Goal: Task Accomplishment & Management: Use online tool/utility

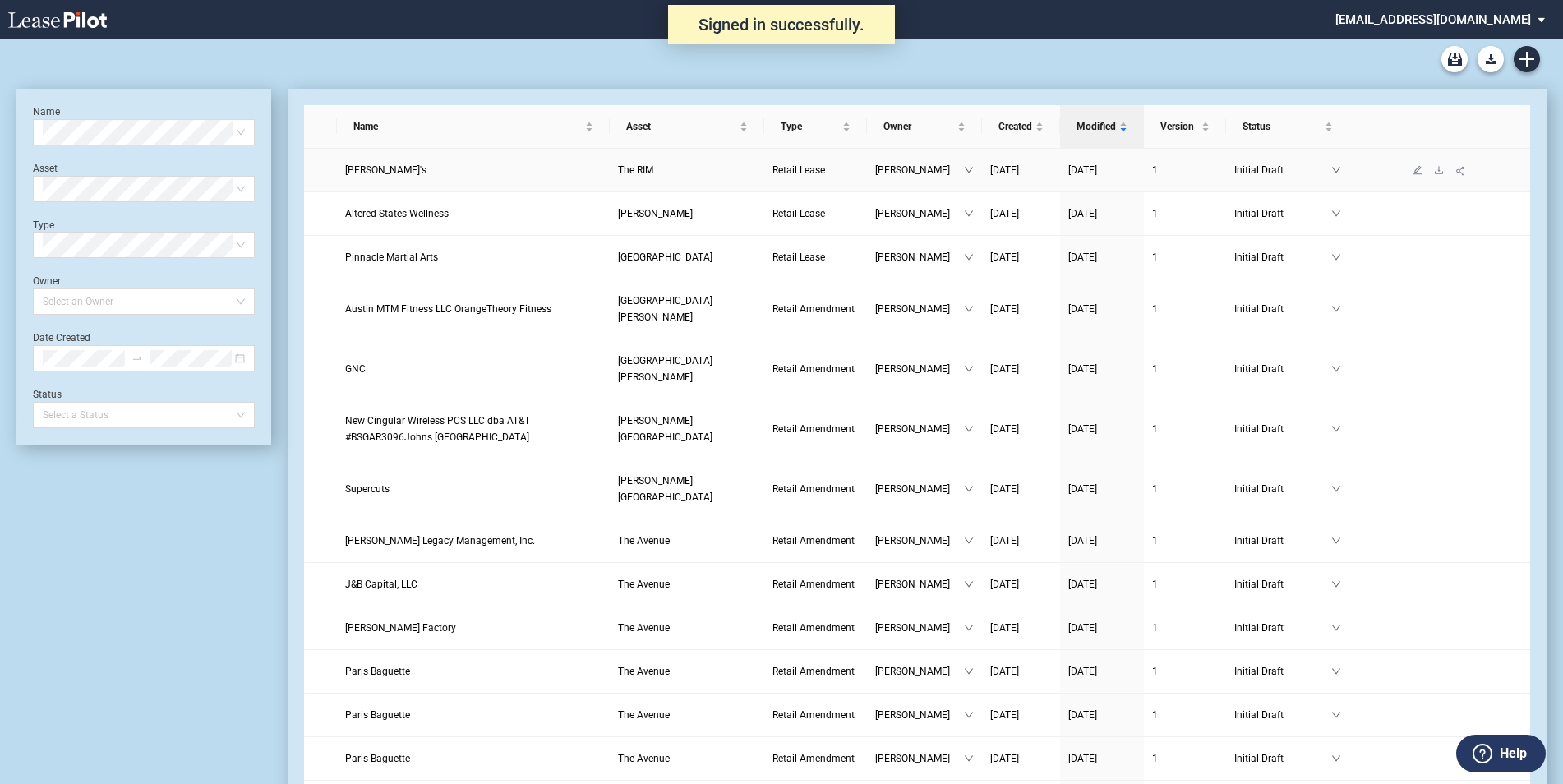
click at [372, 170] on span "Sunny's" at bounding box center [385, 169] width 82 height 12
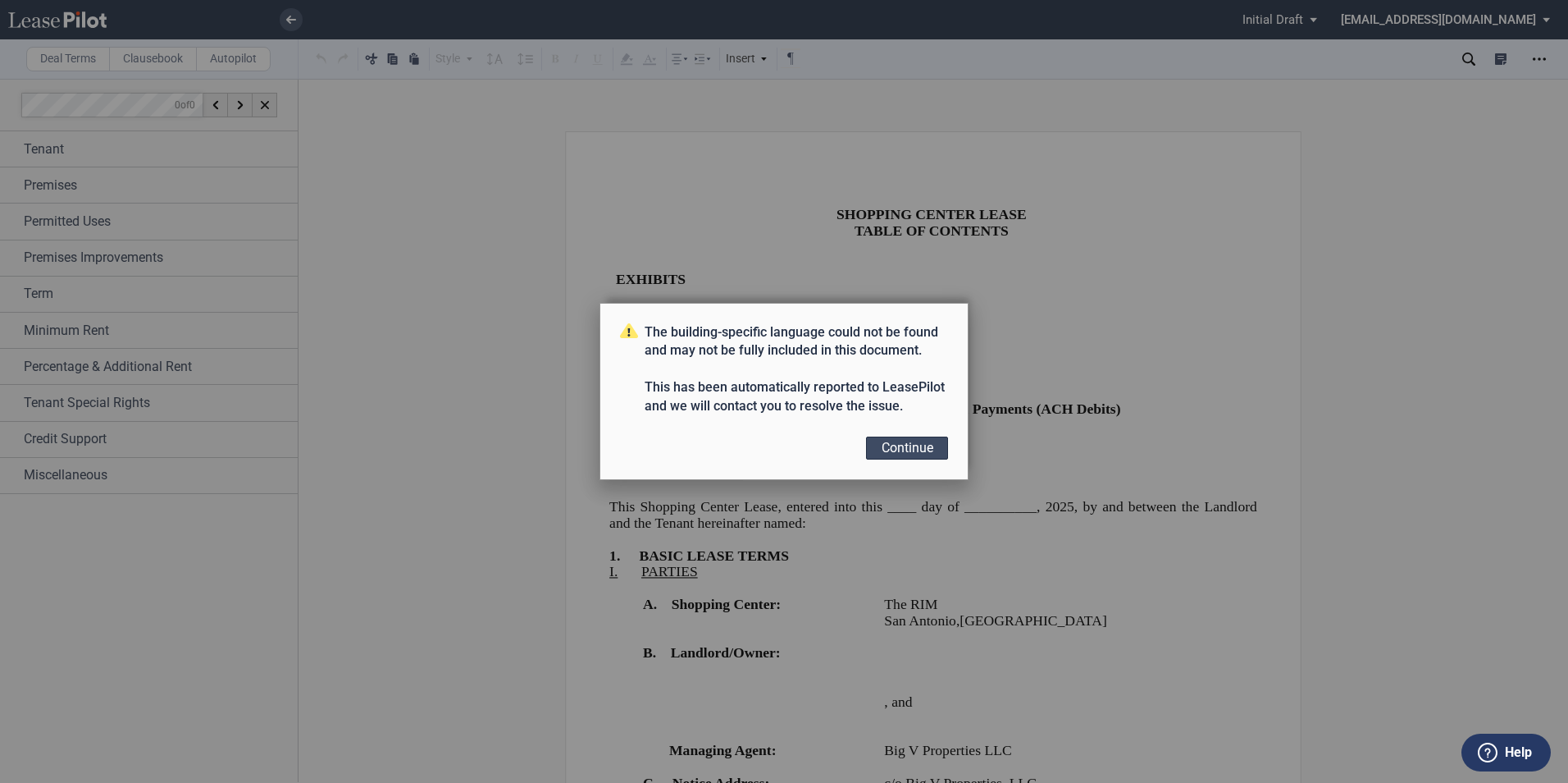
click at [910, 449] on button "Continue" at bounding box center [906, 448] width 82 height 23
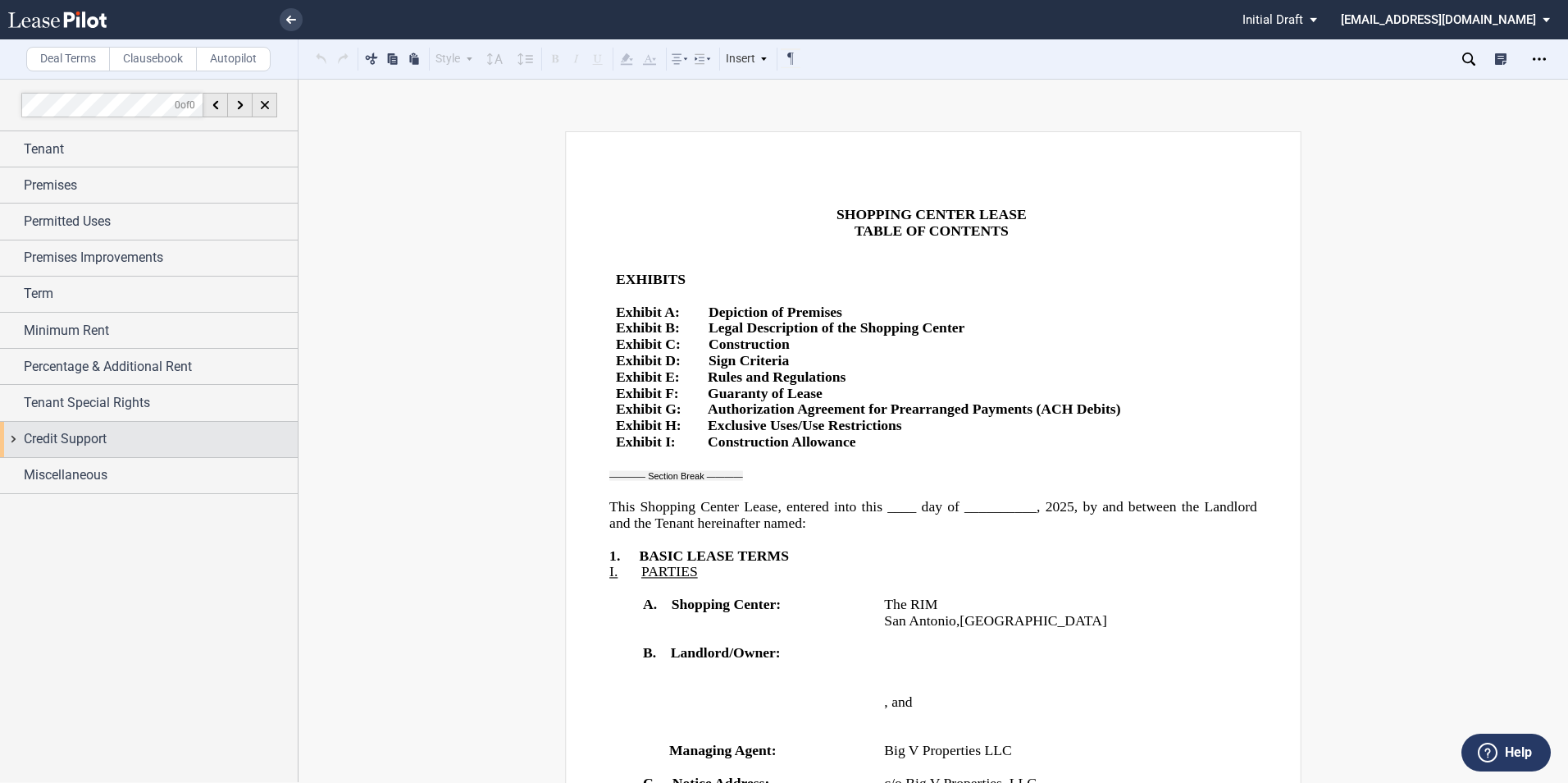
click at [98, 435] on span "Credit Support" at bounding box center [65, 439] width 83 height 19
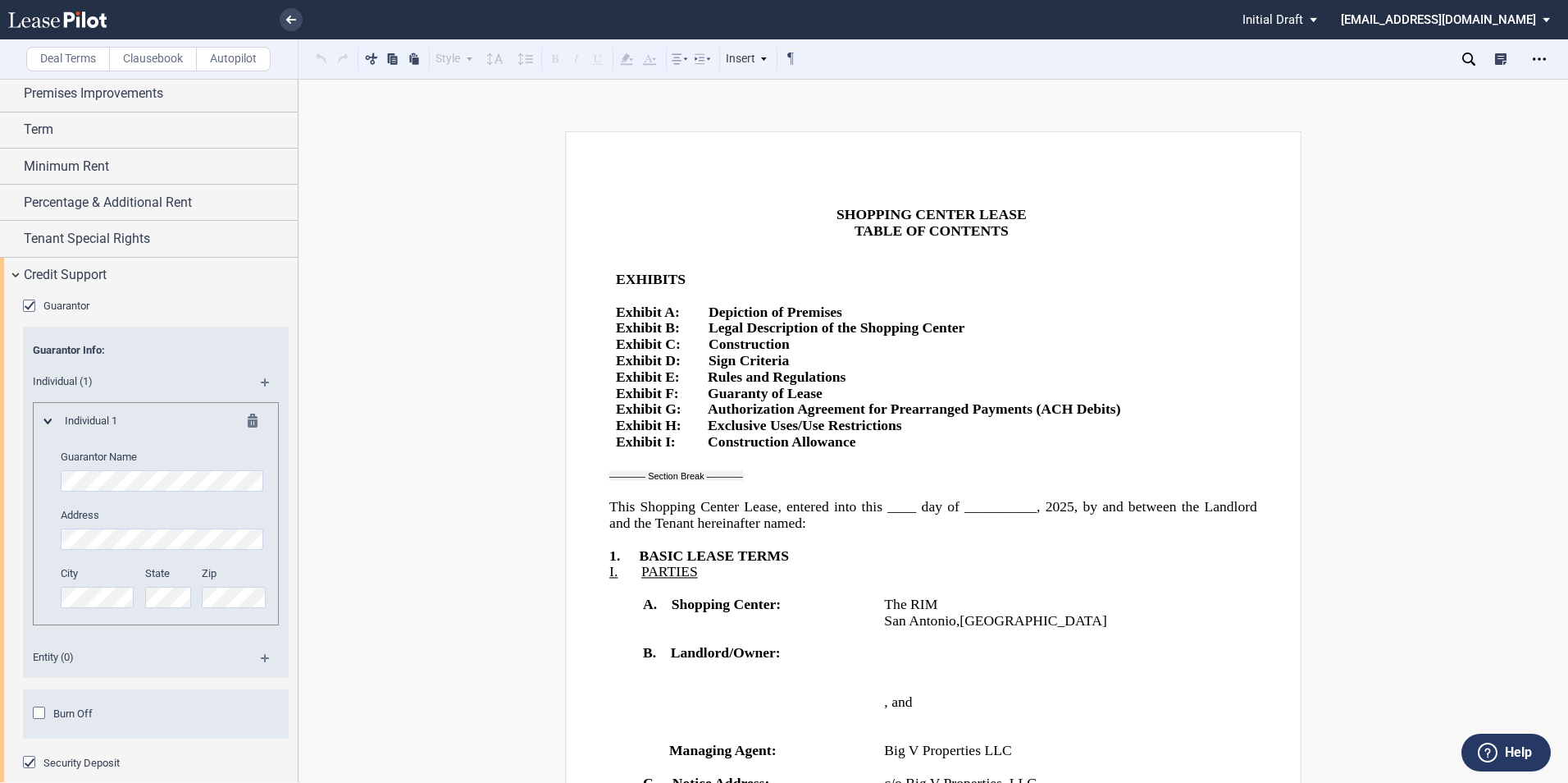
scroll to position [303, 0]
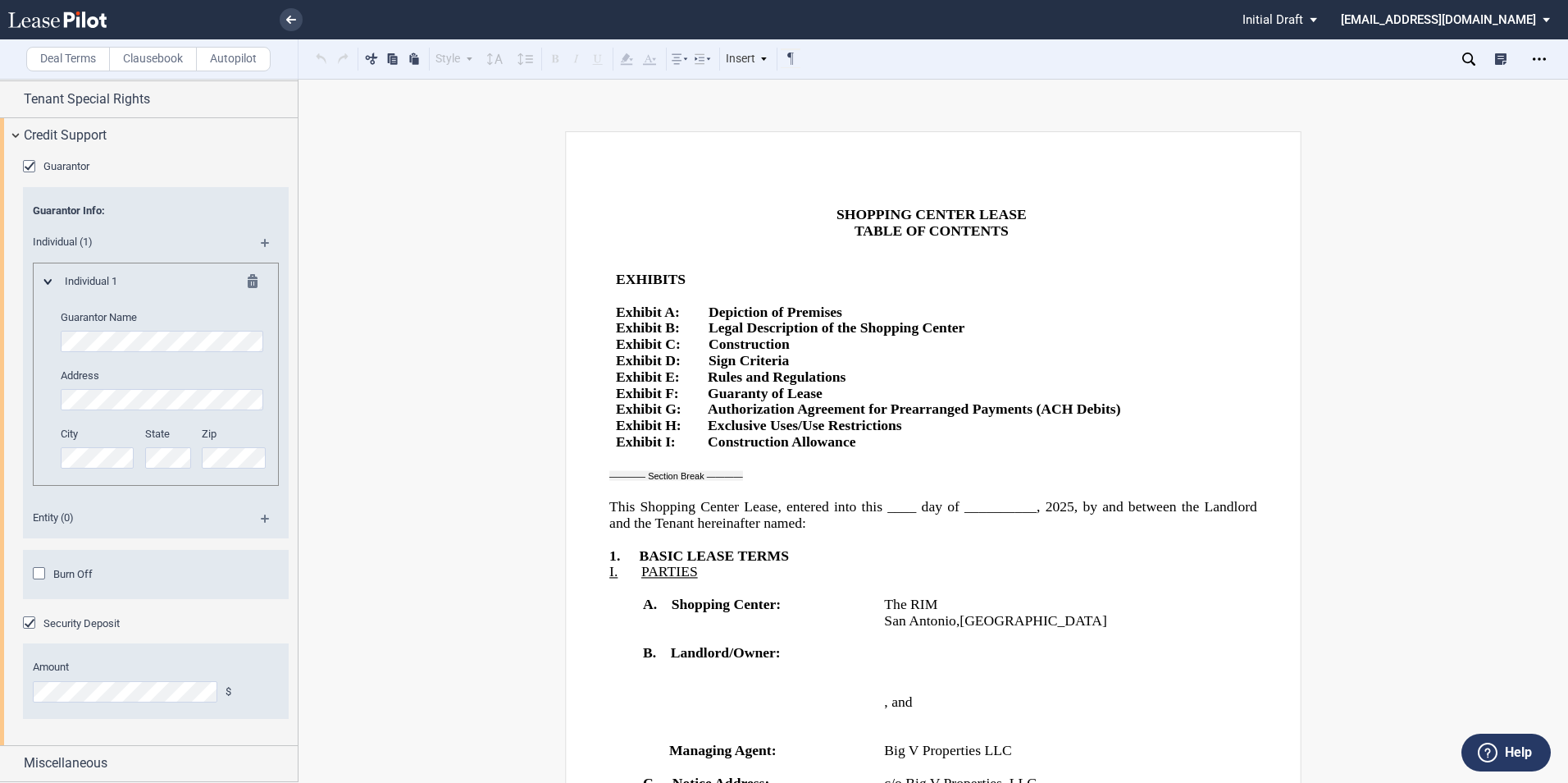
click at [41, 572] on div "Burn Off" at bounding box center [41, 575] width 17 height 17
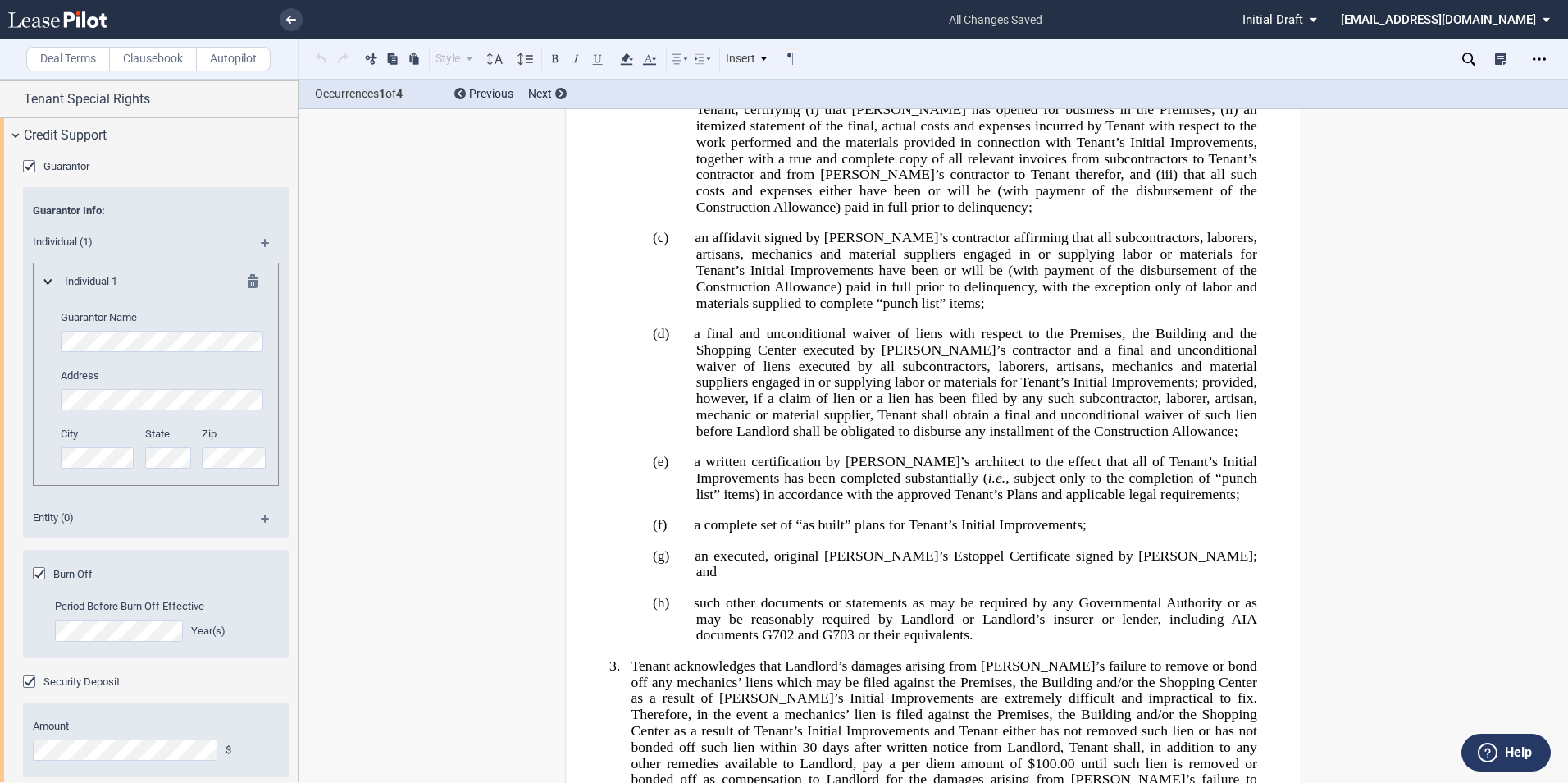
scroll to position [362, 0]
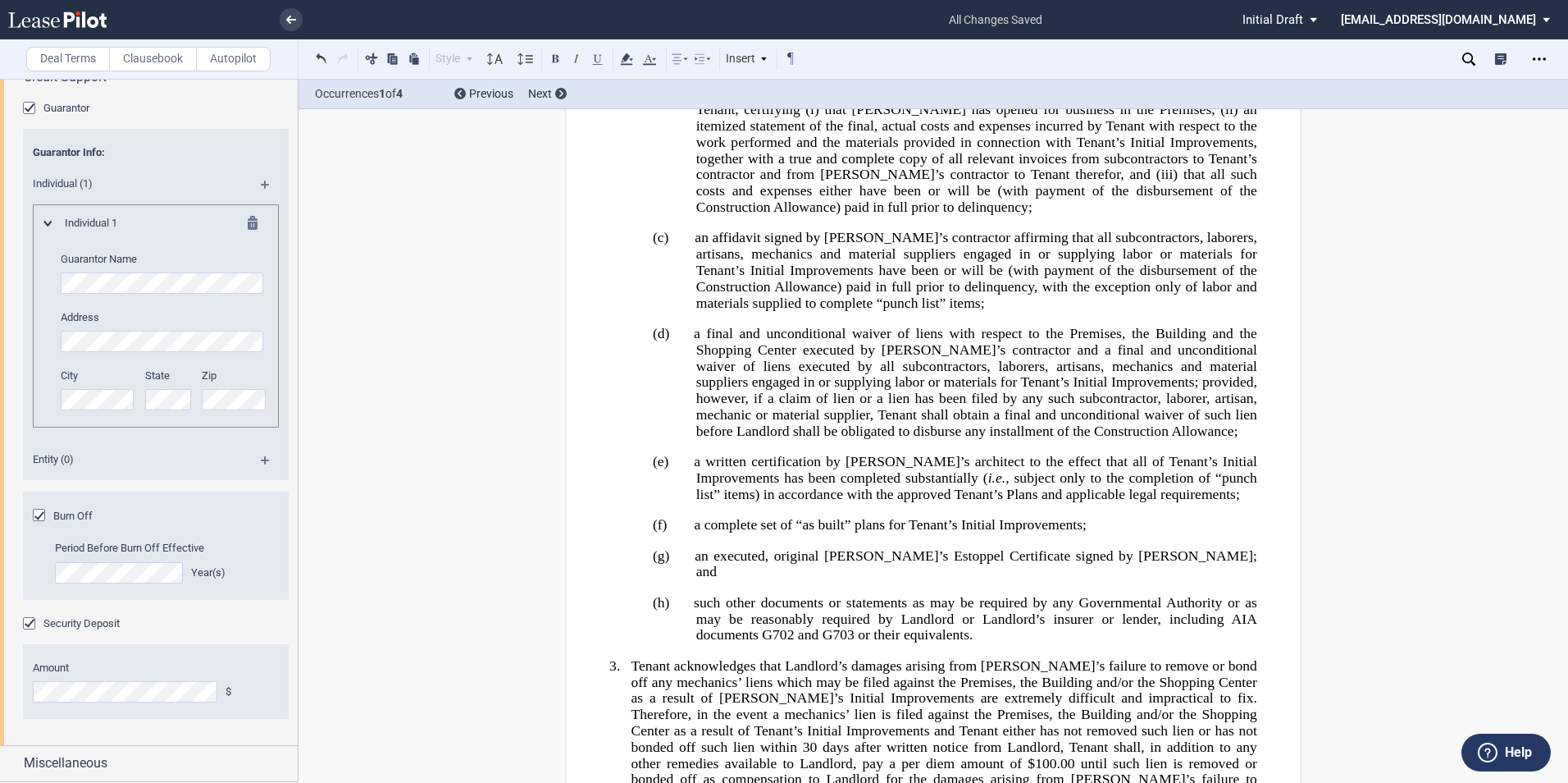
drag, startPoint x: 687, startPoint y: 315, endPoint x: 793, endPoint y: 472, distance: 189.4
drag, startPoint x: 793, startPoint y: 472, endPoint x: 780, endPoint y: 411, distance: 62.4
copy span "Notwithstanding anything to the contrary contained herein, provided there is no…"
